Goal: Find specific page/section: Find specific page/section

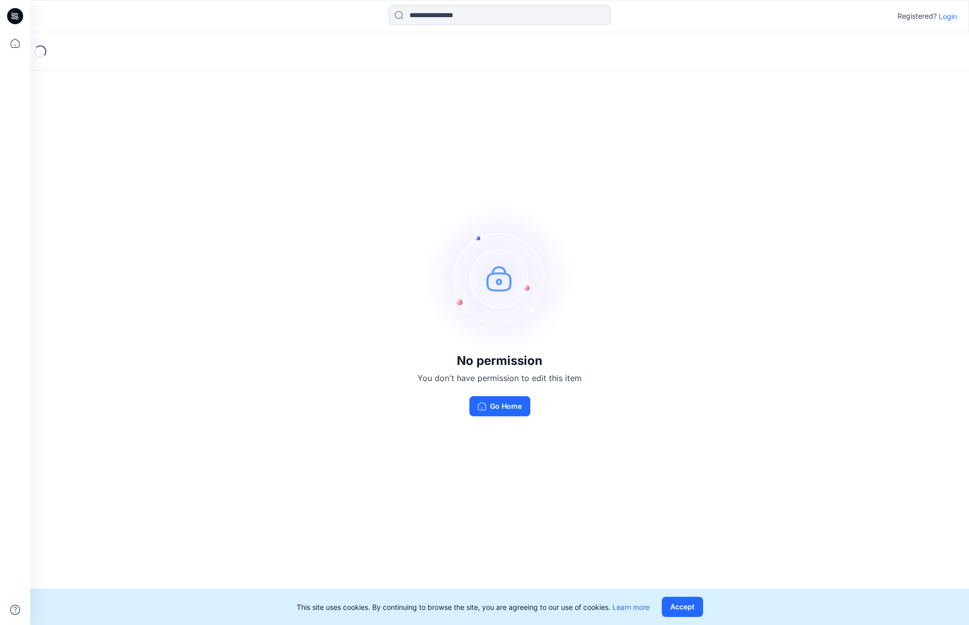
click at [944, 16] on p "Login" at bounding box center [948, 16] width 18 height 11
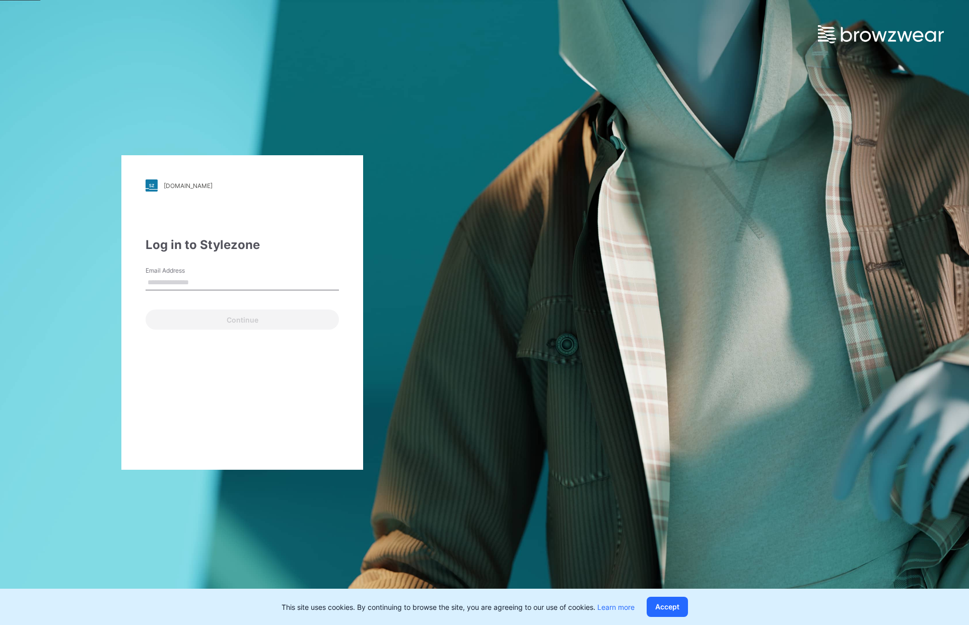
type input "**********"
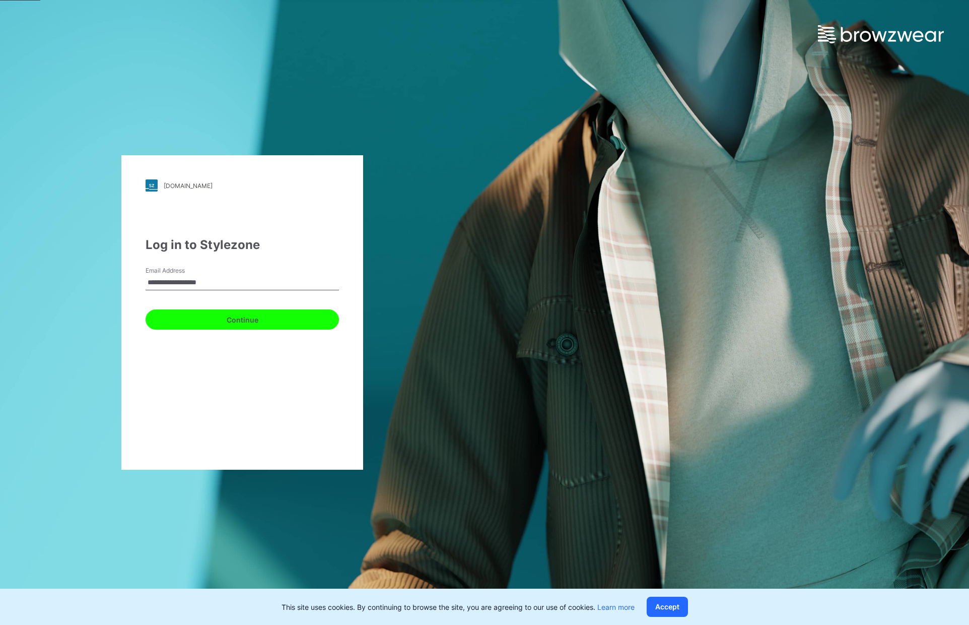
click at [241, 314] on button "Continue" at bounding box center [242, 319] width 193 height 20
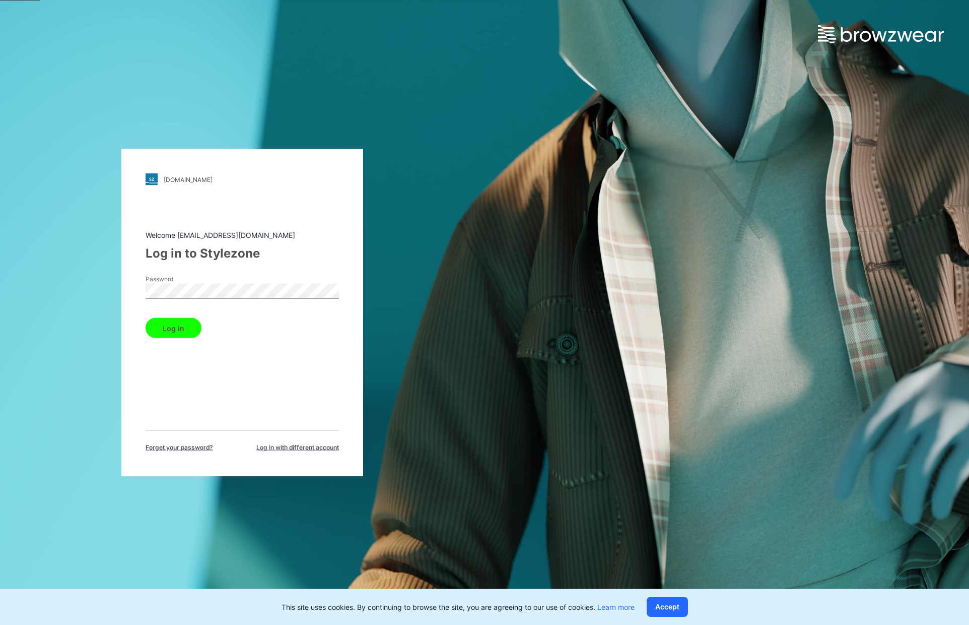
click at [189, 333] on button "Log in" at bounding box center [174, 328] width 56 height 20
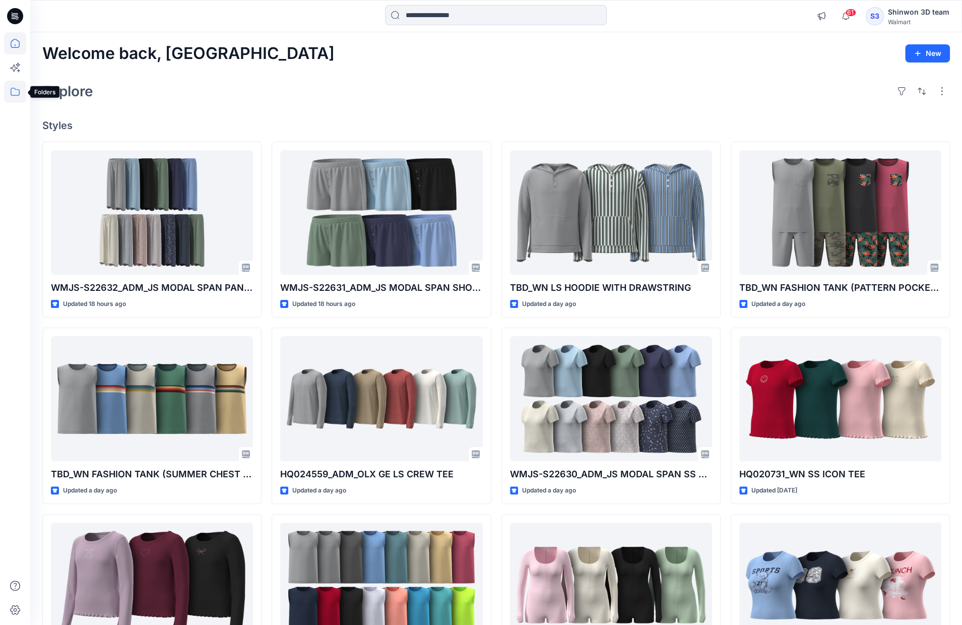
click at [19, 89] on icon at bounding box center [15, 92] width 9 height 8
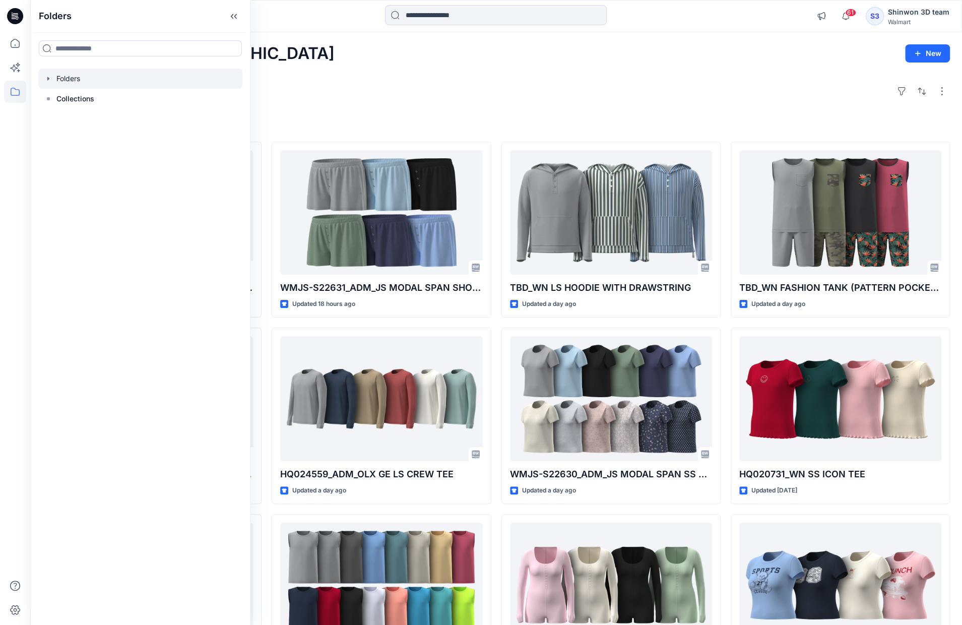
click at [63, 77] on div at bounding box center [140, 79] width 204 height 20
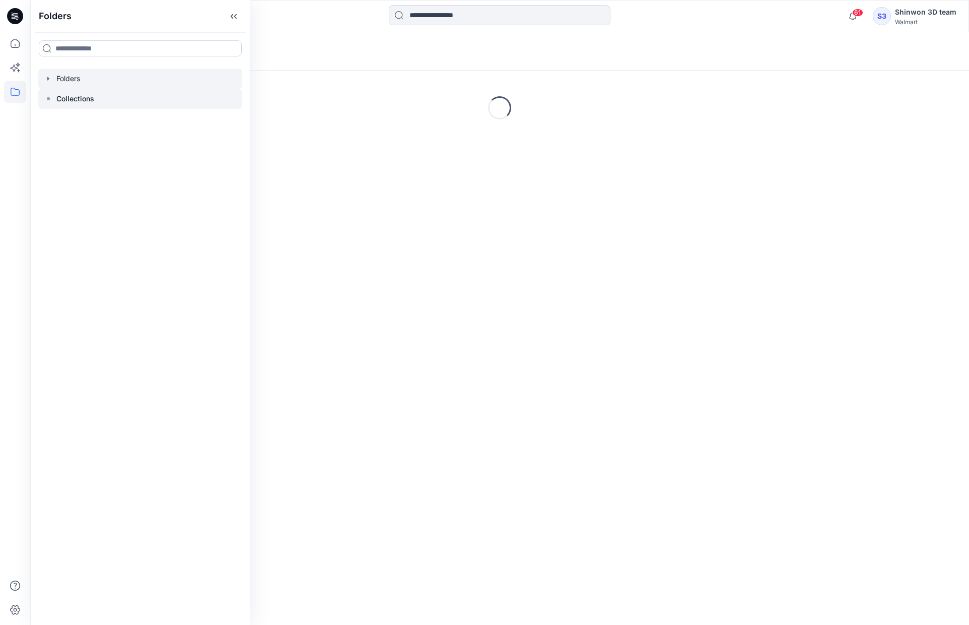
click at [62, 99] on p "Collections" at bounding box center [75, 99] width 38 height 12
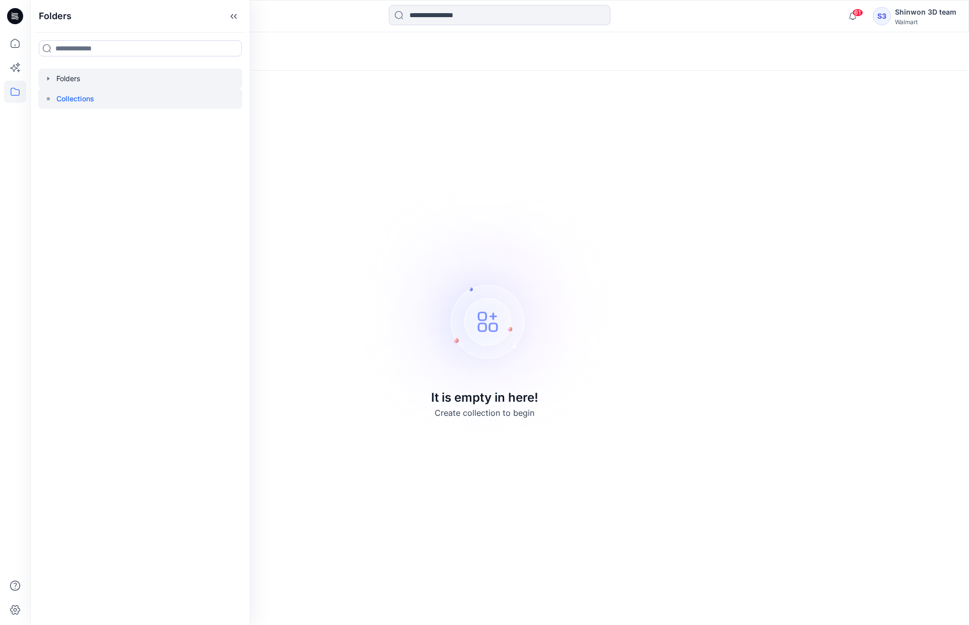
click at [62, 83] on div at bounding box center [140, 79] width 204 height 20
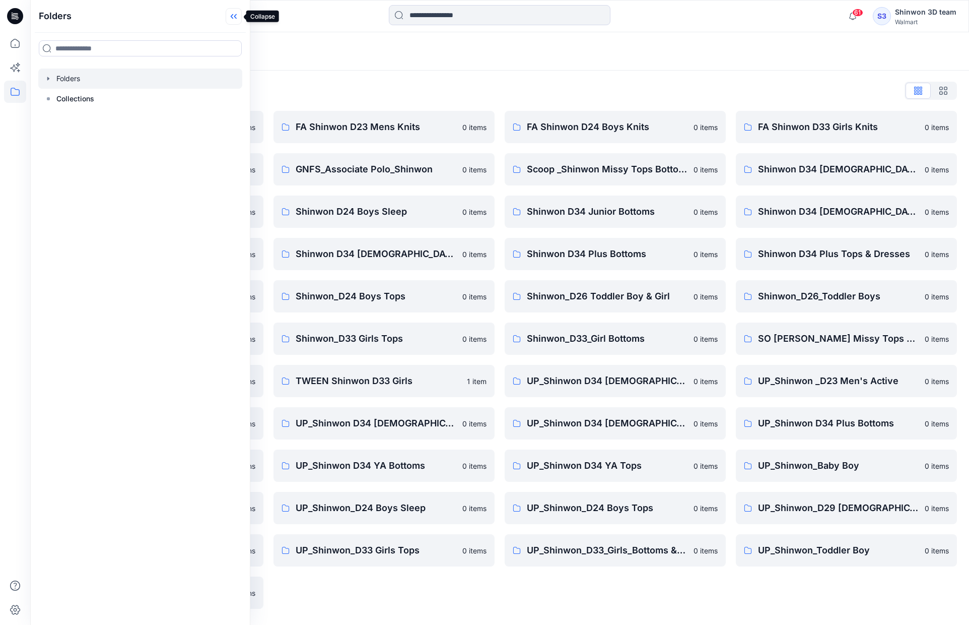
click at [228, 15] on icon at bounding box center [234, 16] width 16 height 17
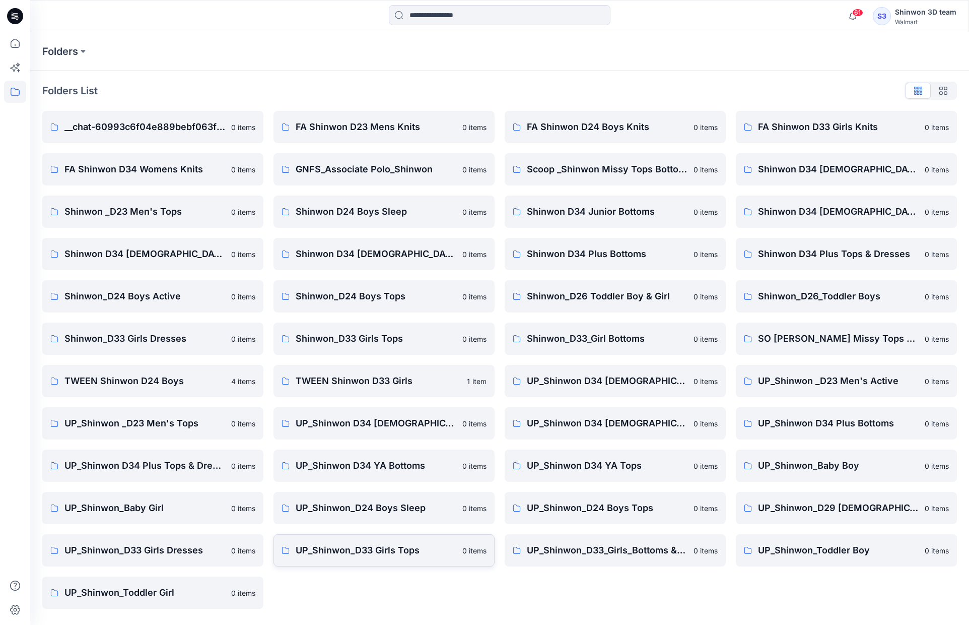
click at [336, 551] on p "UP_Shinwon_D33 Girls Tops" at bounding box center [376, 550] width 161 height 14
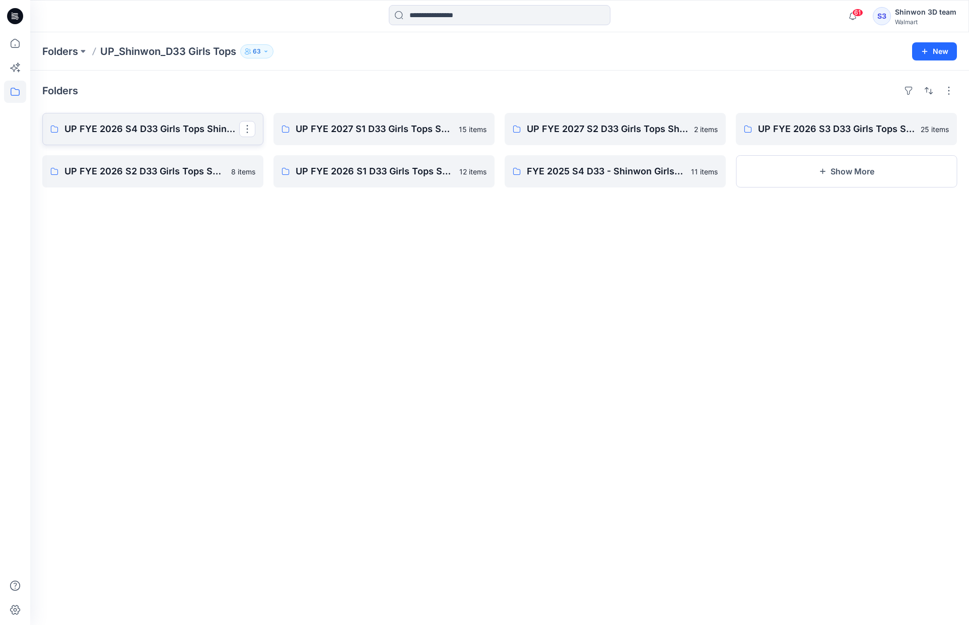
click at [156, 129] on p "UP FYE 2026 S4 D33 Girls Tops Shinwon" at bounding box center [151, 129] width 175 height 14
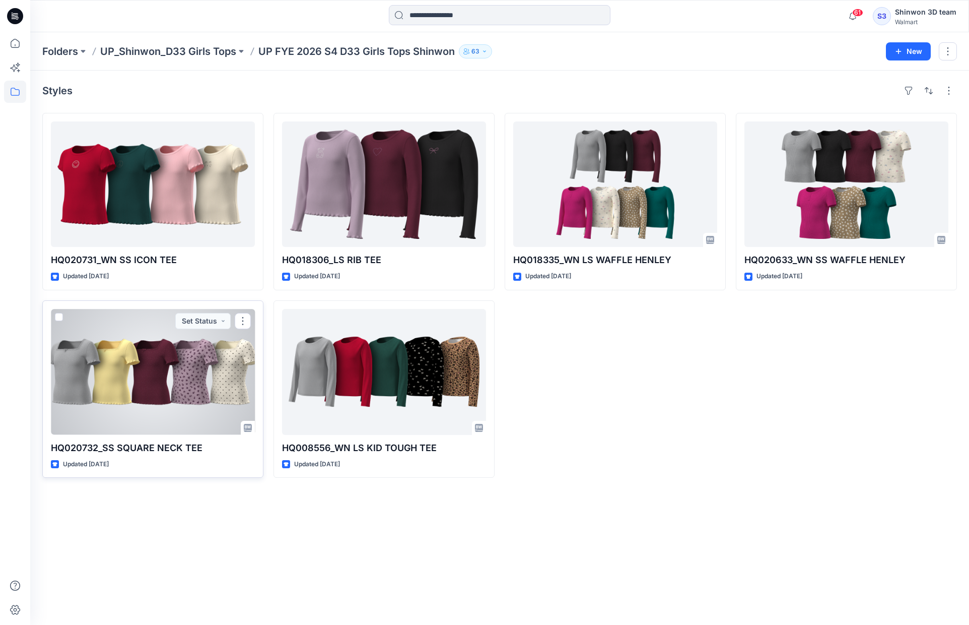
click at [207, 372] on div at bounding box center [153, 371] width 204 height 125
